Goal: Task Accomplishment & Management: Complete application form

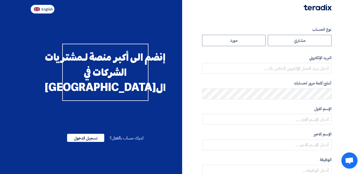
click at [41, 12] on button "English" at bounding box center [43, 9] width 24 height 9
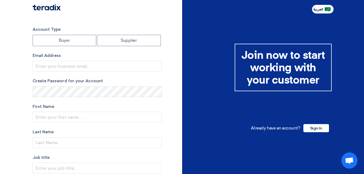
click at [325, 8] on img at bounding box center [327, 9] width 6 height 4
type input "أنشئ حساب"
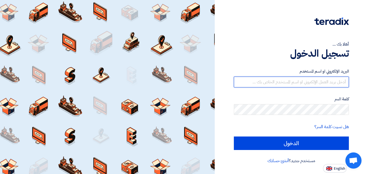
click at [282, 82] on input "text" at bounding box center [291, 81] width 115 height 11
